Goal: Task Accomplishment & Management: Use online tool/utility

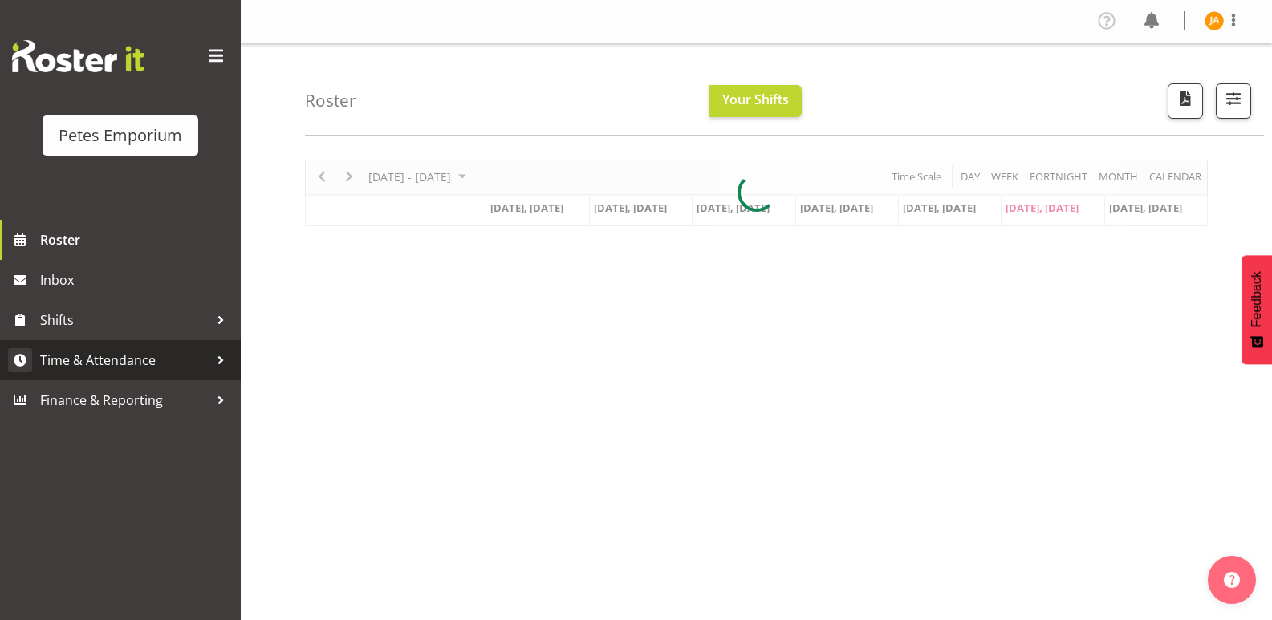
click at [111, 356] on span "Time & Attendance" at bounding box center [124, 360] width 169 height 24
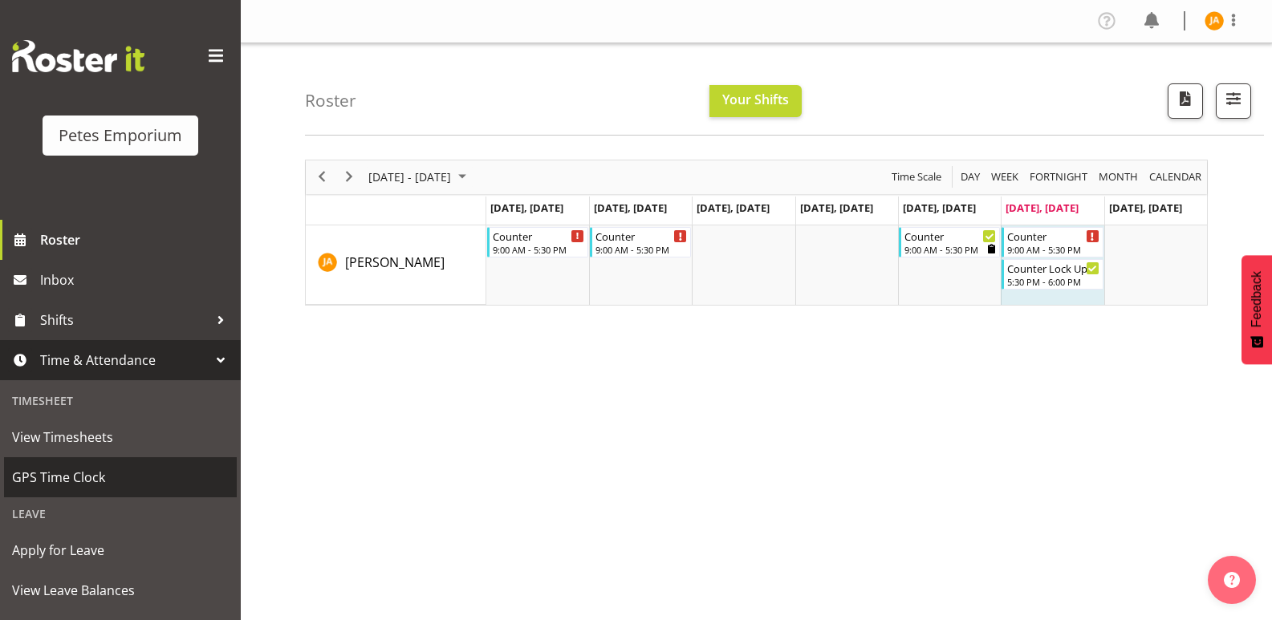
click at [79, 465] on link "GPS Time Clock" at bounding box center [120, 478] width 233 height 40
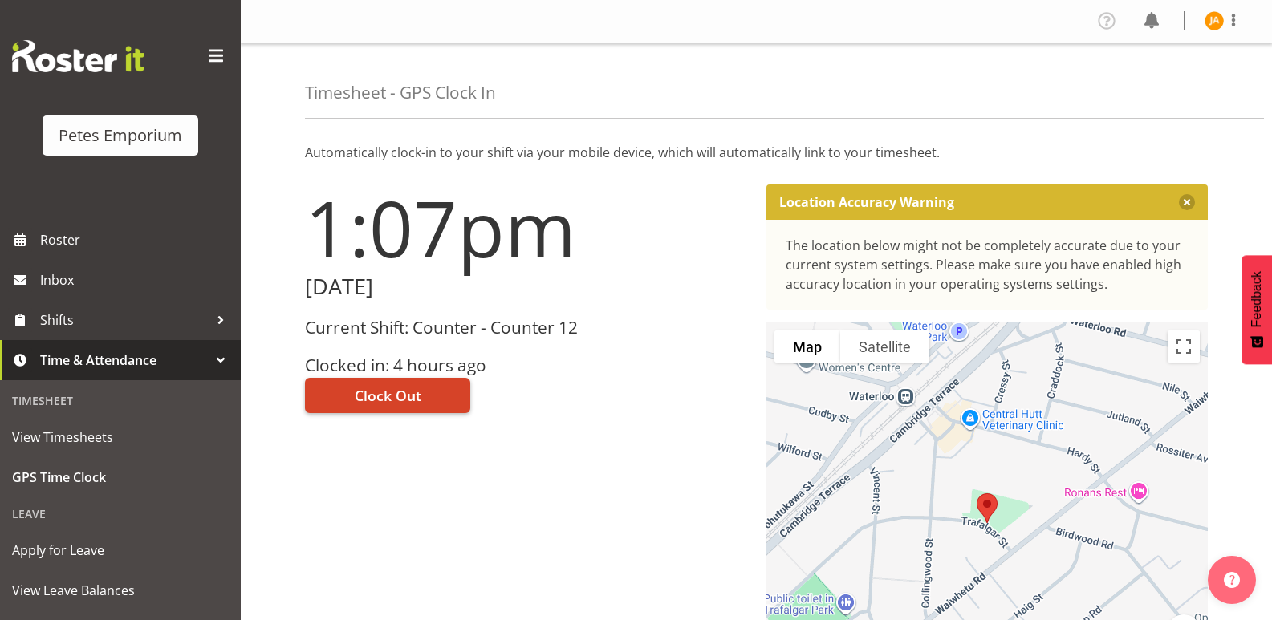
click at [418, 393] on span "Clock Out" at bounding box center [388, 395] width 67 height 21
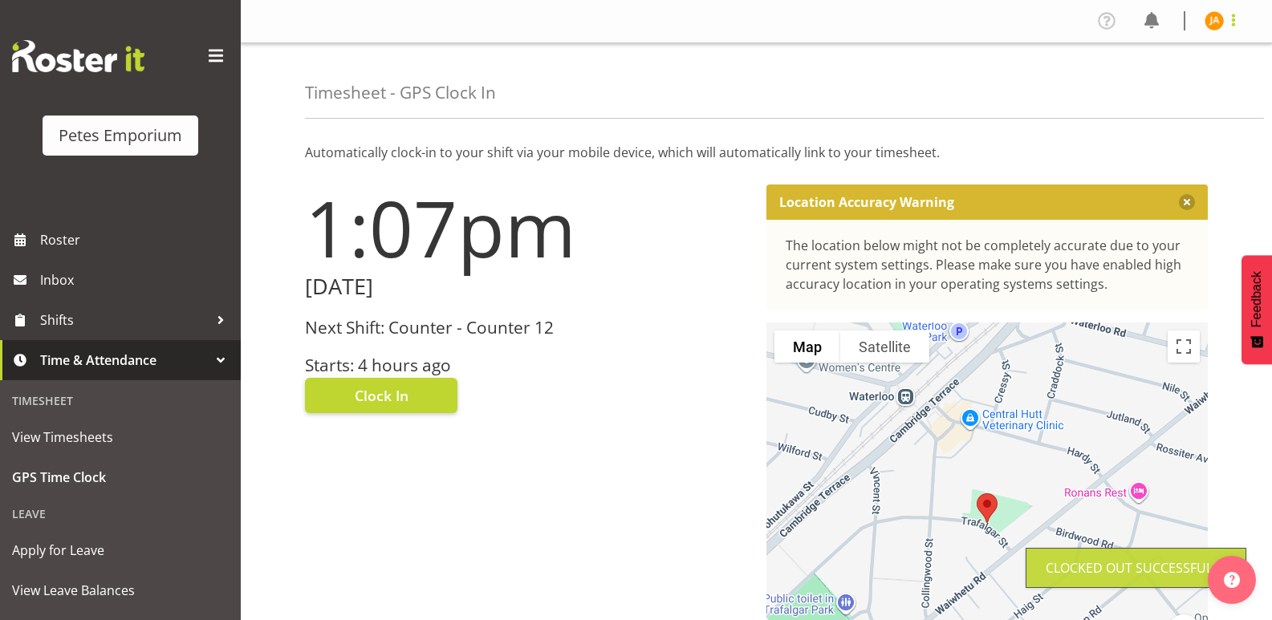
click at [1225, 14] on span at bounding box center [1233, 19] width 19 height 19
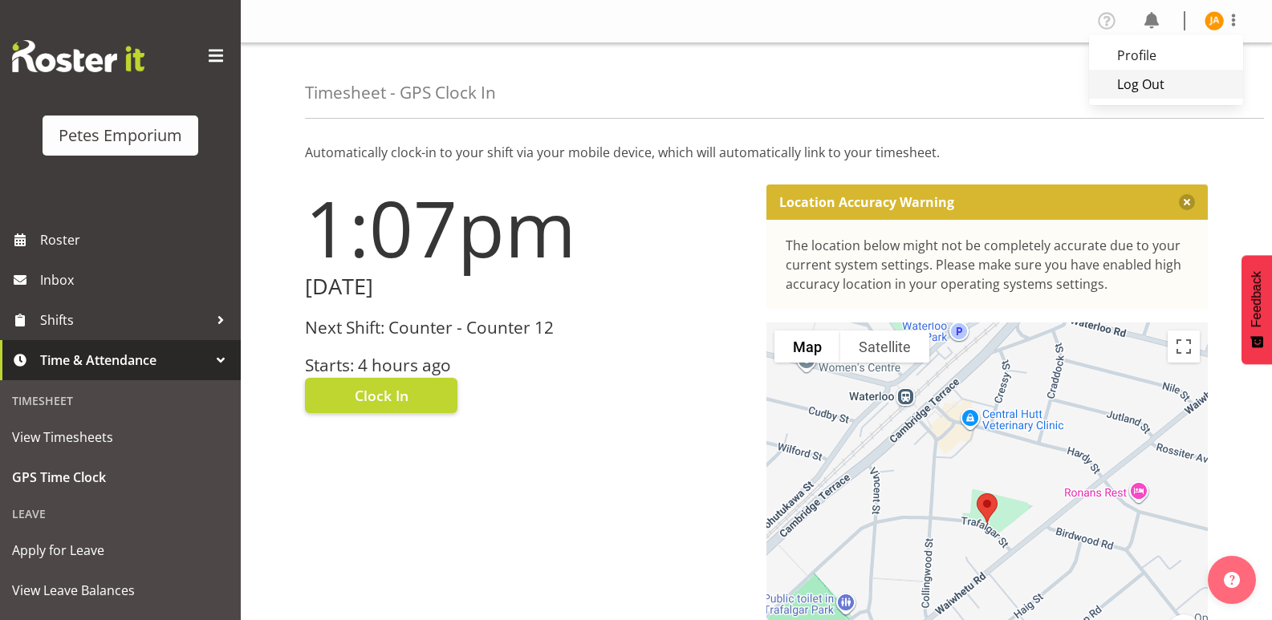
click at [1169, 89] on link "Log Out" at bounding box center [1166, 84] width 154 height 29
